Goal: Find specific page/section: Find specific page/section

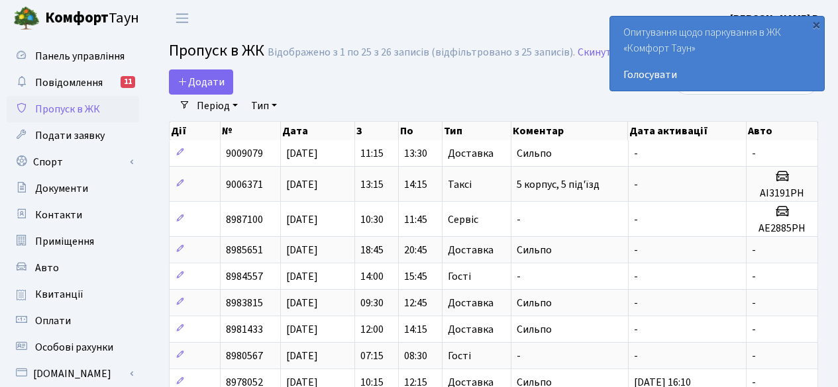
select select "25"
click at [97, 345] on span "Особові рахунки" at bounding box center [74, 347] width 78 height 15
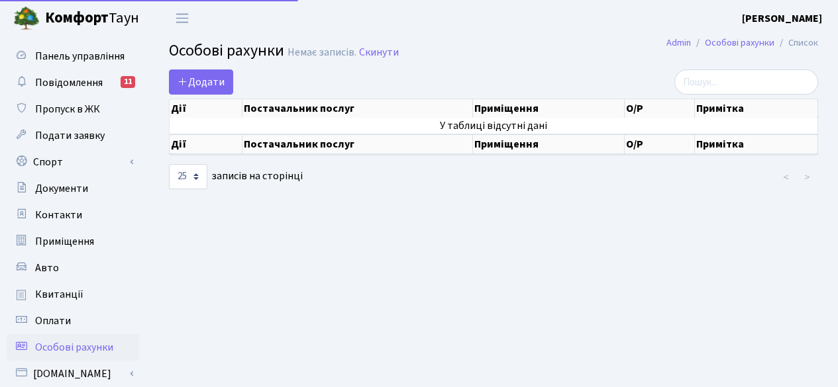
select select "25"
click at [61, 322] on span "Оплати" at bounding box center [53, 321] width 36 height 15
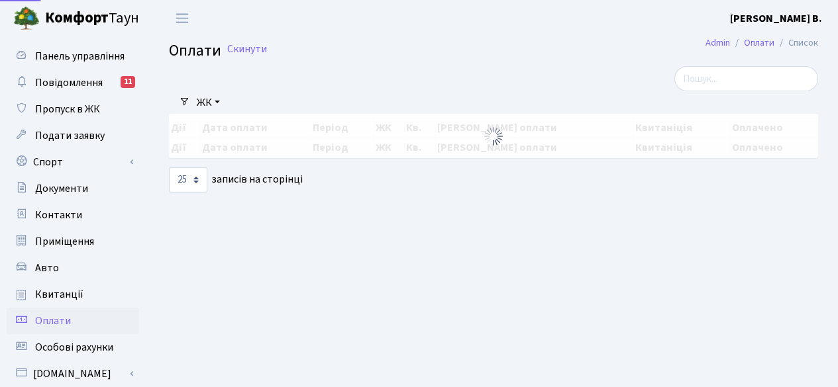
select select "25"
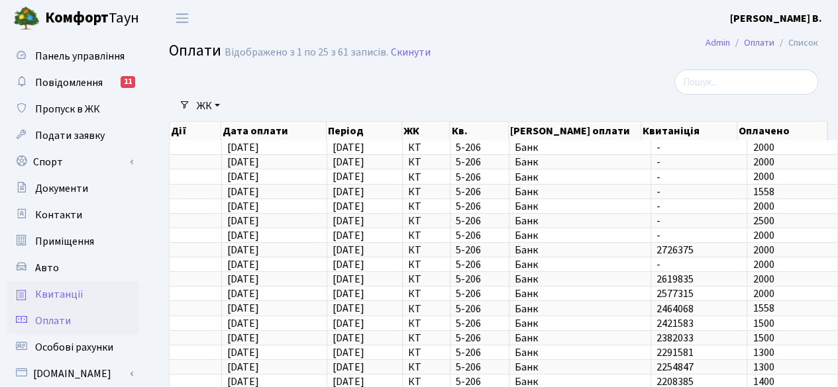
click at [72, 292] on span "Квитанції" at bounding box center [59, 294] width 48 height 15
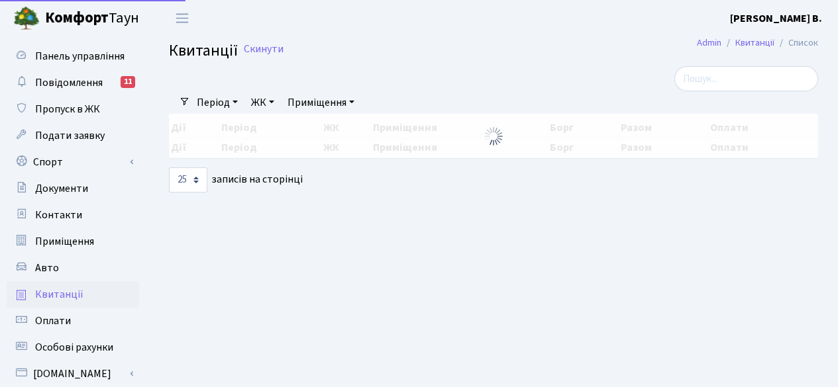
select select "25"
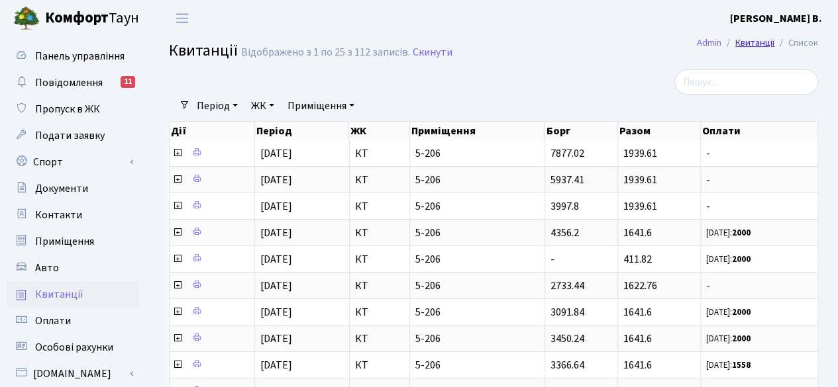
click at [752, 42] on link "Квитанції" at bounding box center [754, 43] width 39 height 14
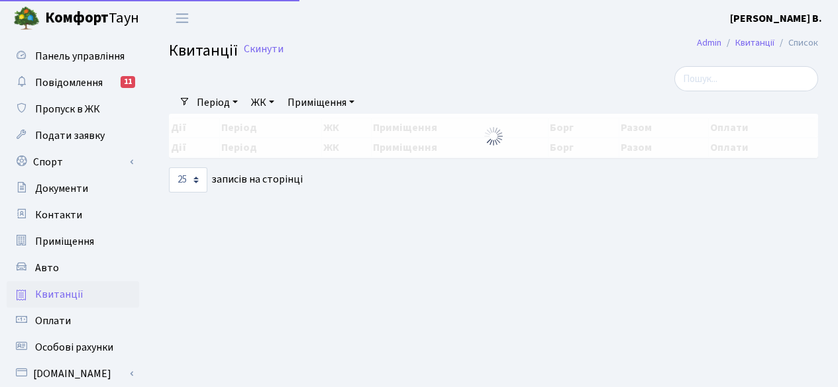
select select "25"
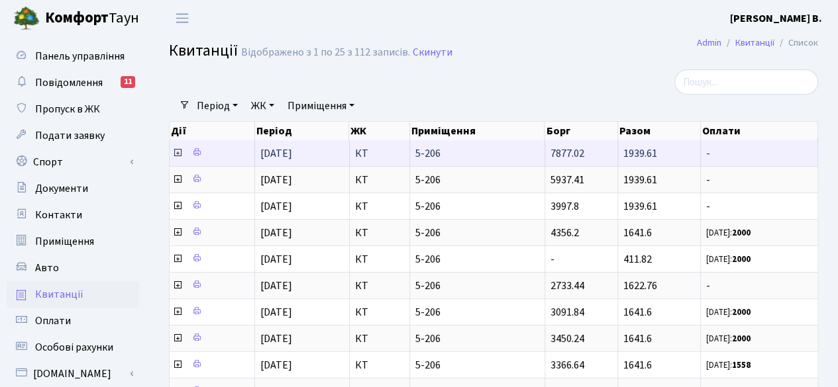
click at [176, 153] on icon at bounding box center [177, 153] width 11 height 11
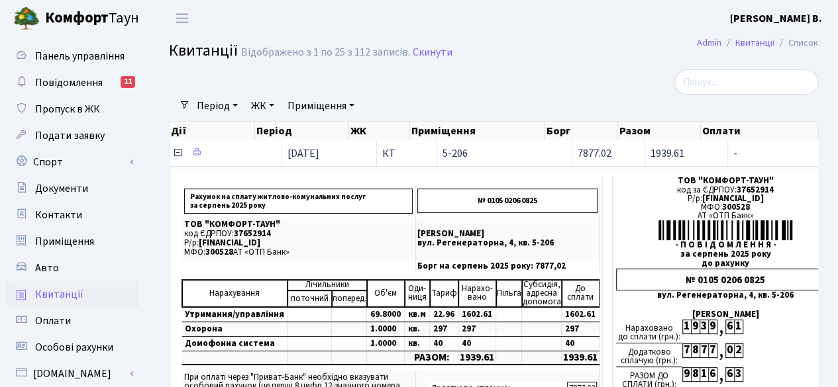
click at [175, 153] on icon at bounding box center [177, 153] width 11 height 11
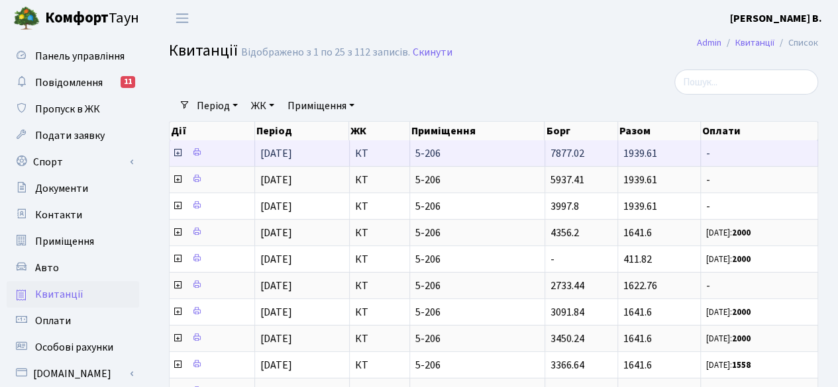
click at [176, 152] on icon at bounding box center [177, 153] width 11 height 11
